Goal: Transaction & Acquisition: Purchase product/service

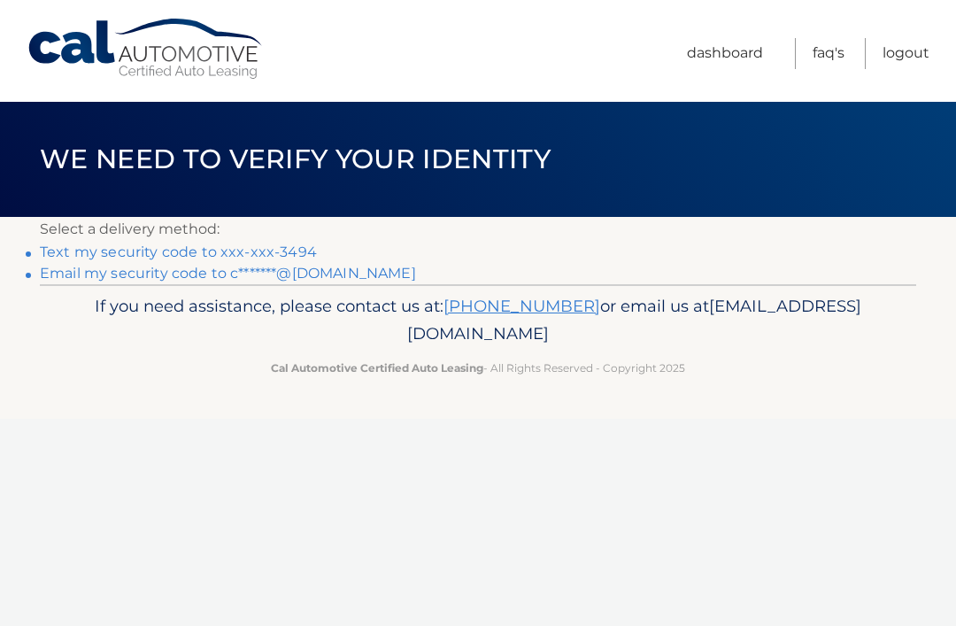
click at [41, 244] on link "Text my security code to xxx-xxx-3494" at bounding box center [178, 251] width 277 height 17
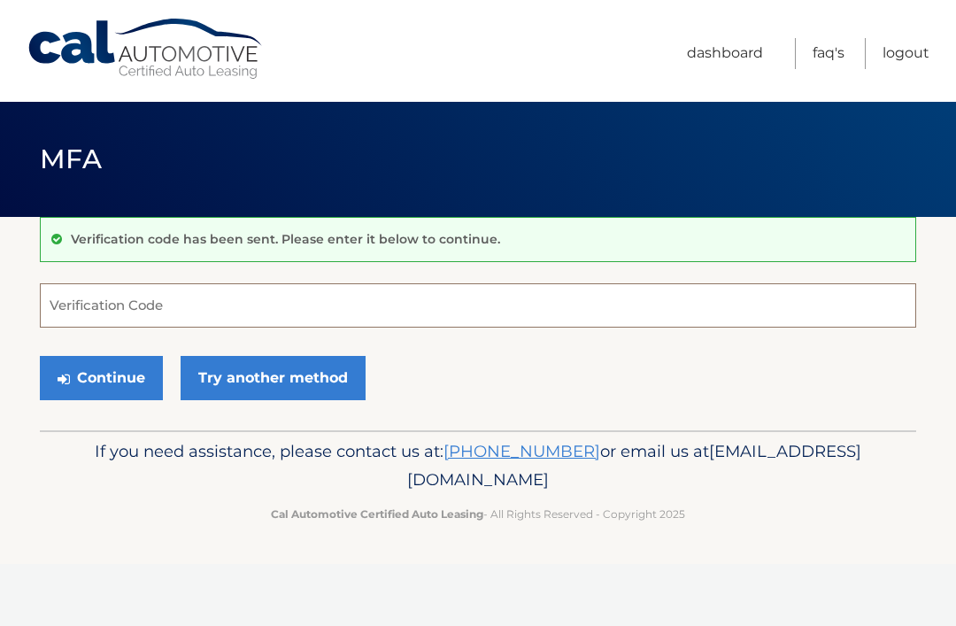
click at [67, 312] on input "Verification Code" at bounding box center [478, 305] width 877 height 44
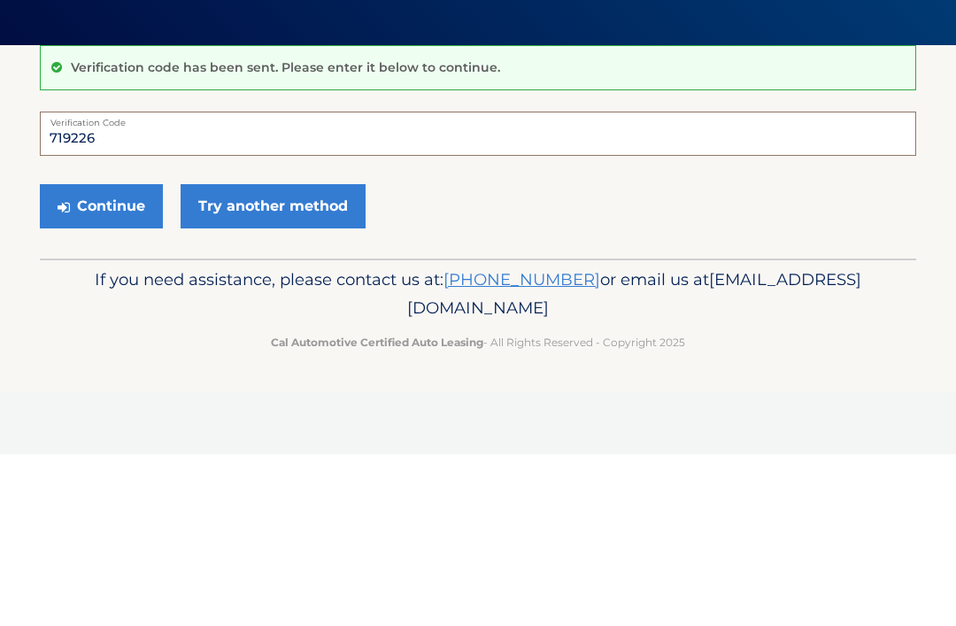
type input "719226"
click at [90, 356] on button "Continue" at bounding box center [101, 378] width 123 height 44
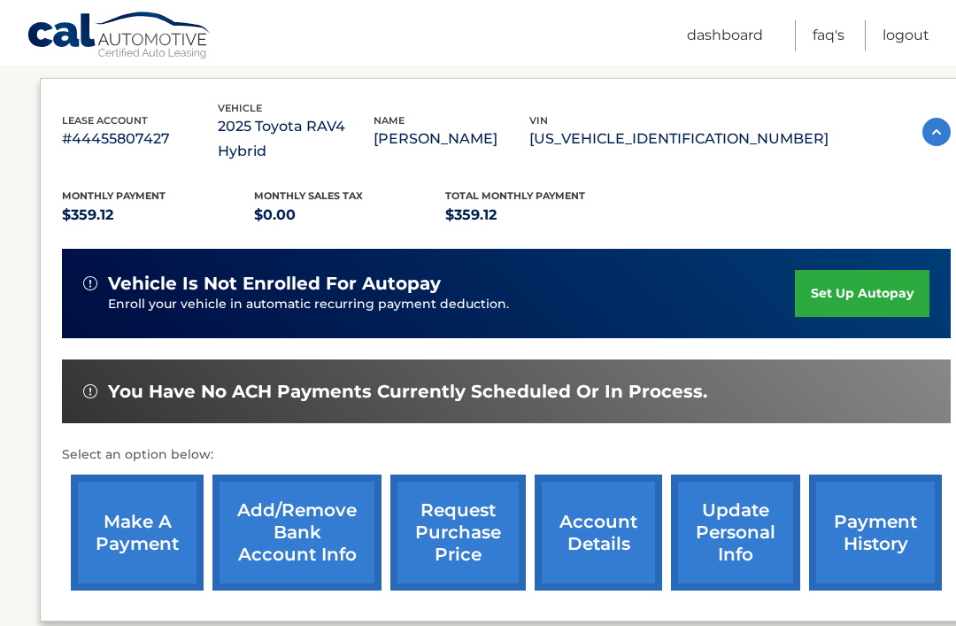
scroll to position [293, 0]
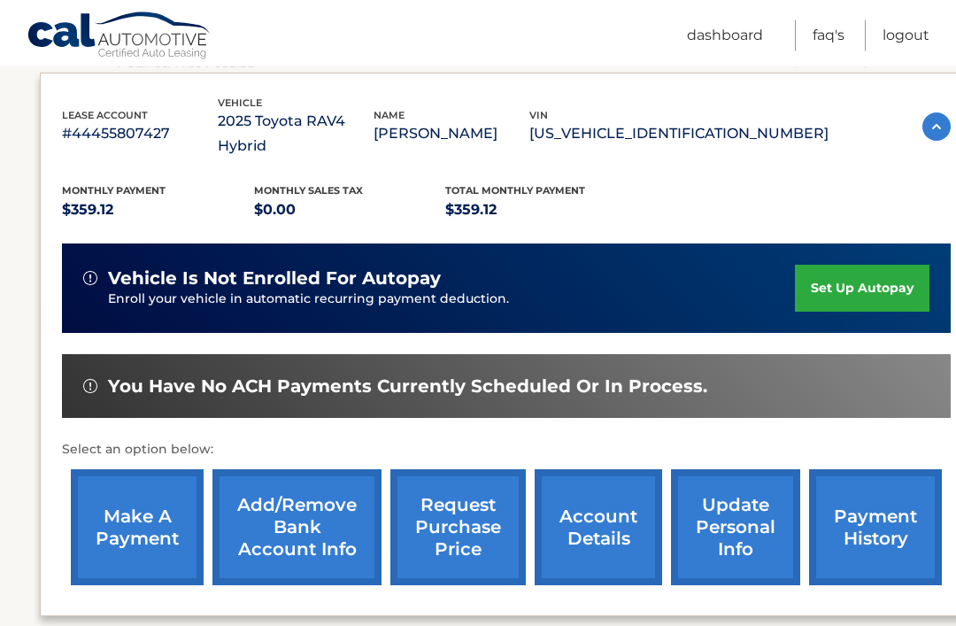
click at [135, 500] on link "make a payment" at bounding box center [137, 528] width 133 height 116
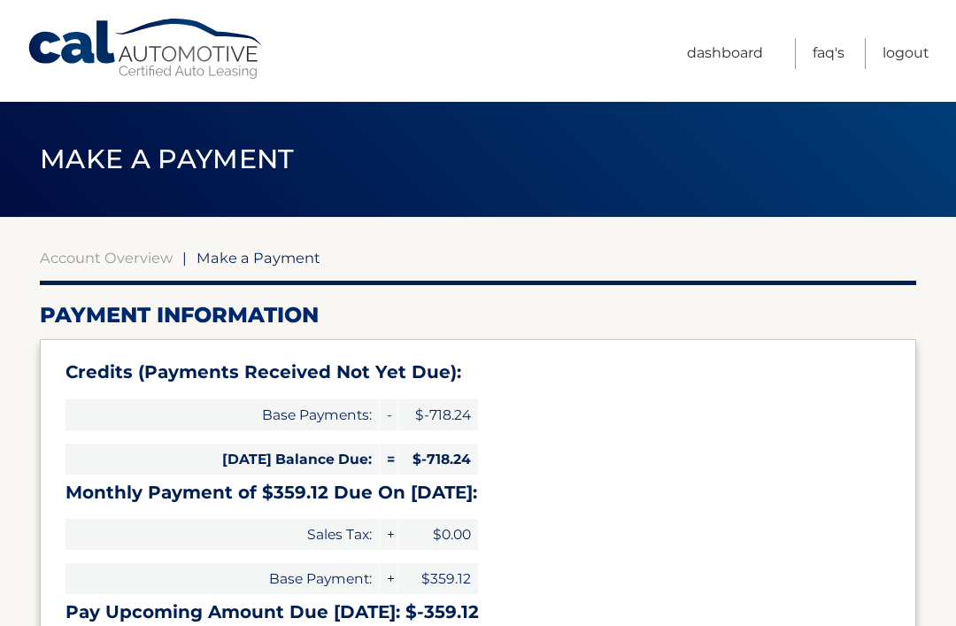
select select "OGNhZTQxYTAtNWMxZS00MGIwLWJhZmEtMWM2MWEyNzlhMjc0"
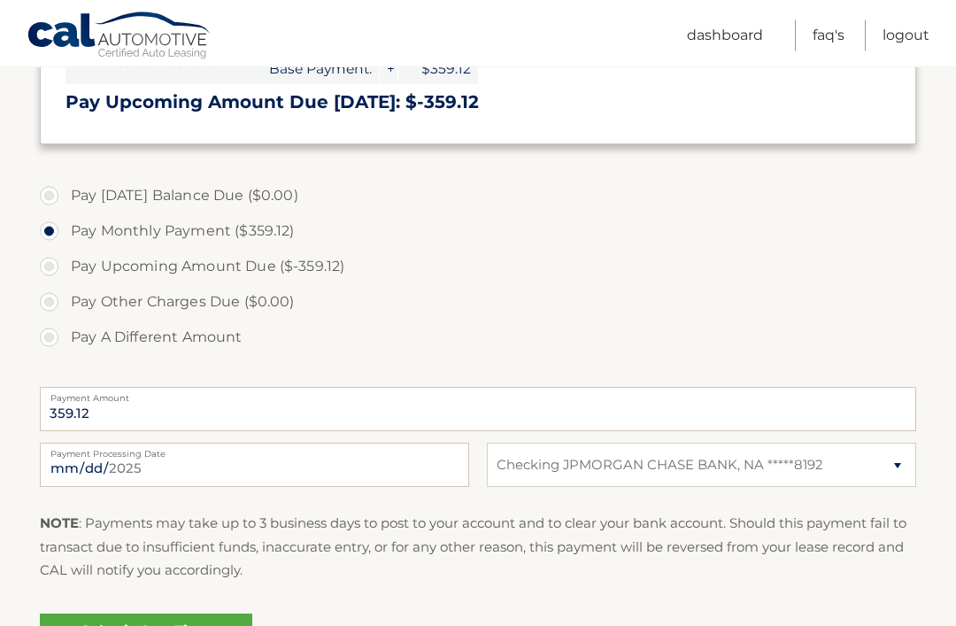
scroll to position [514, 0]
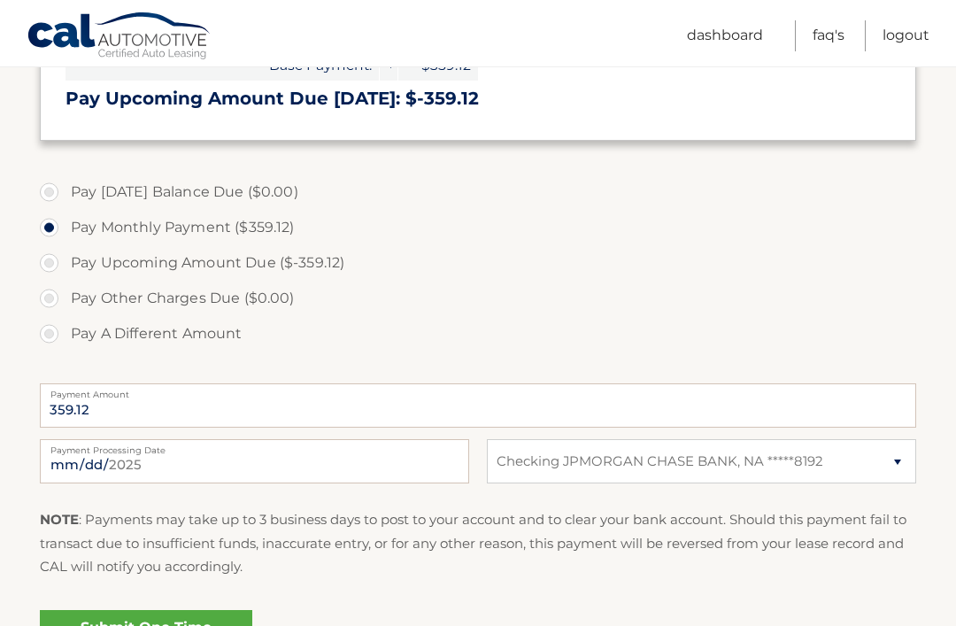
click at [123, 625] on link "Submit One Time Payment" at bounding box center [146, 638] width 212 height 57
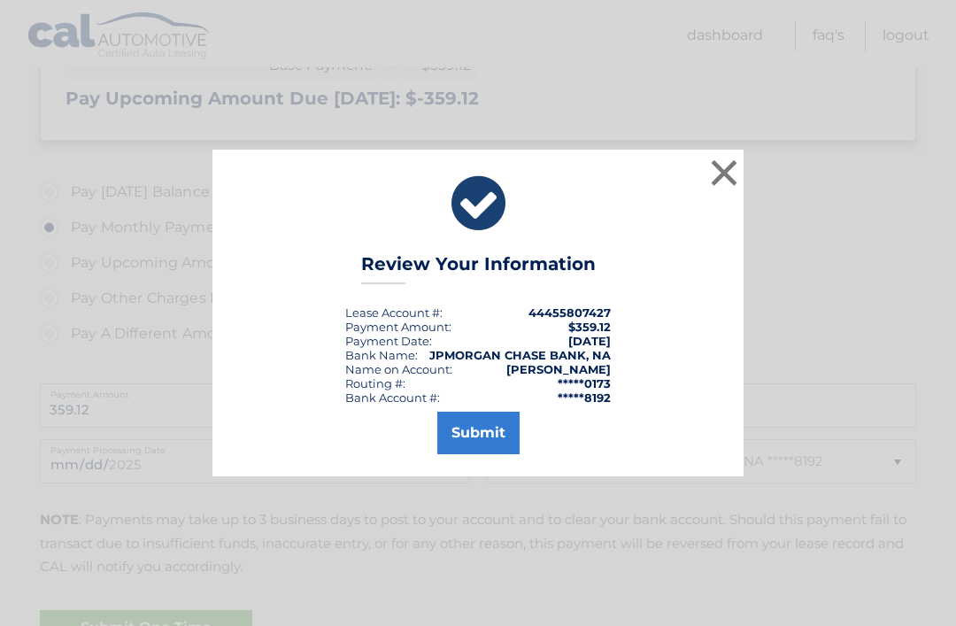
click at [470, 454] on button "Submit" at bounding box center [478, 433] width 82 height 42
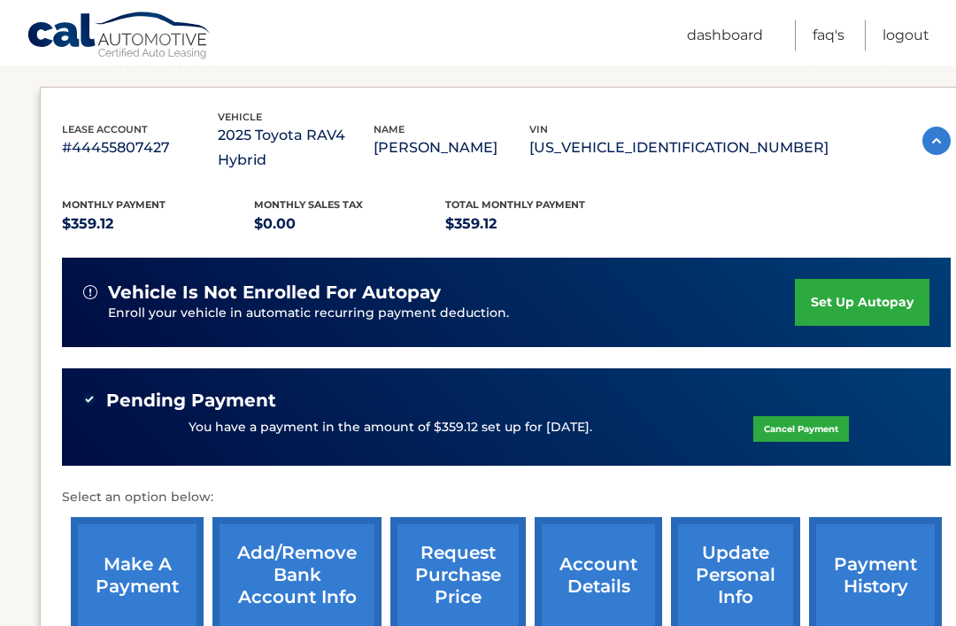
scroll to position [281, 0]
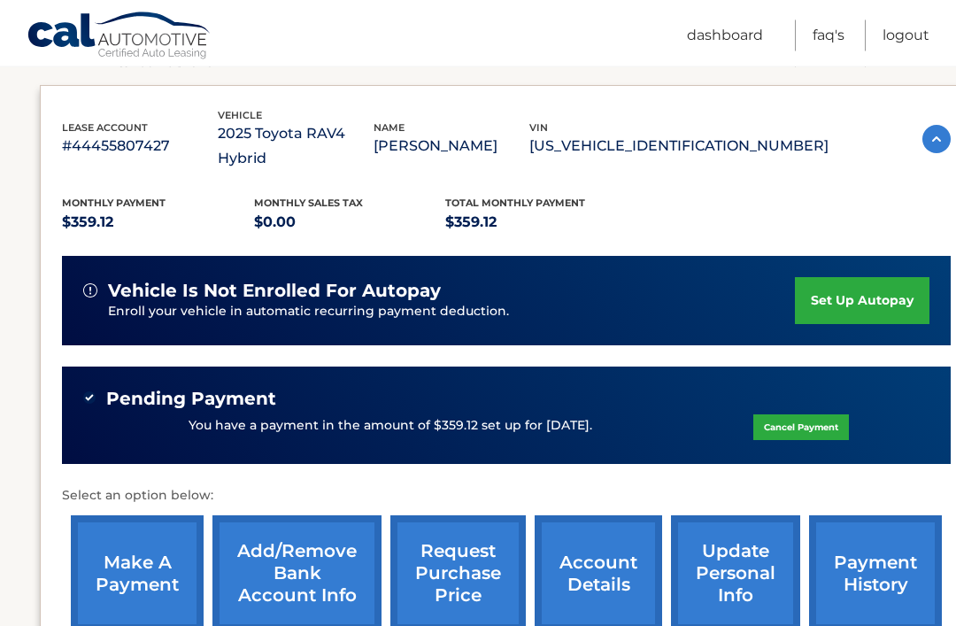
click at [905, 625] on div "my vehicles Add a new lease lease account #44455807427 vehicle 2025 Toyota RAV4…" at bounding box center [506, 326] width 933 height 780
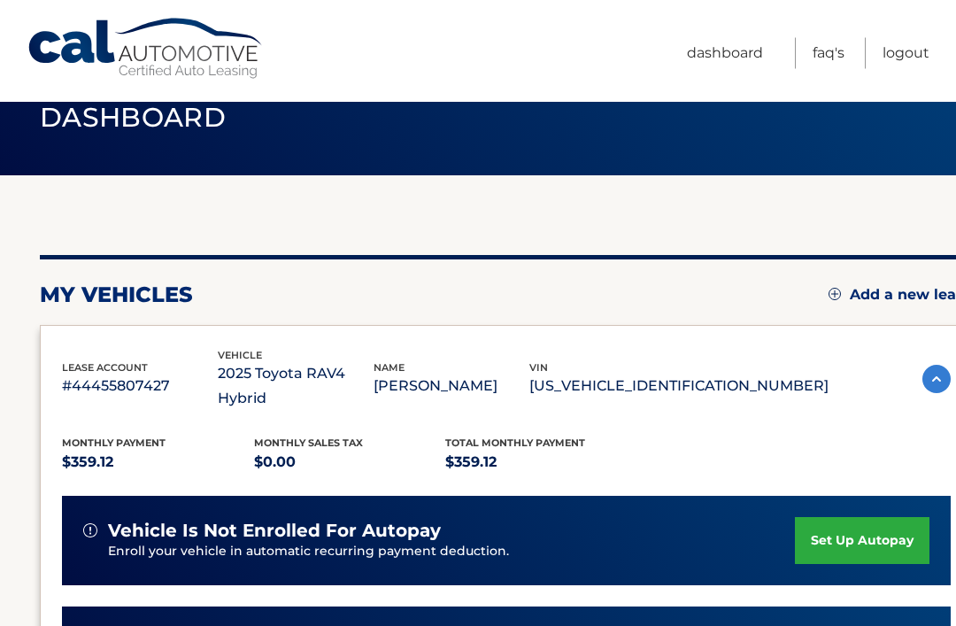
scroll to position [0, 0]
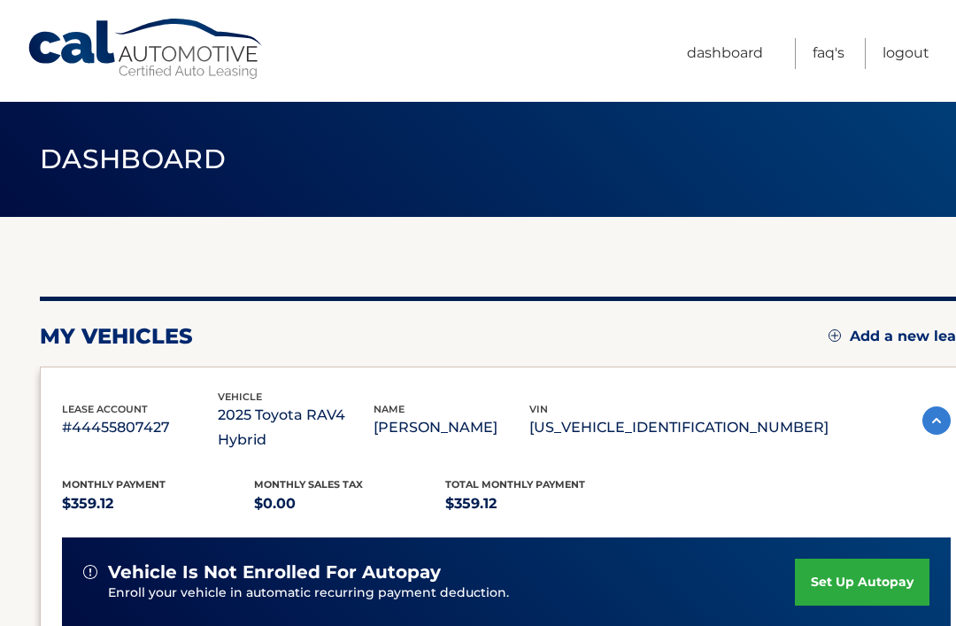
click at [900, 54] on link "Logout" at bounding box center [906, 53] width 47 height 31
